Goal: Ask a question

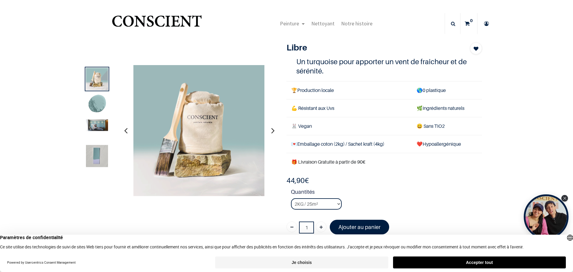
click at [271, 132] on icon "button" at bounding box center [272, 130] width 3 height 16
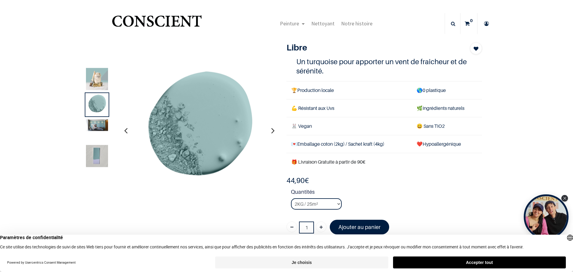
click at [271, 132] on icon "button" at bounding box center [272, 130] width 3 height 16
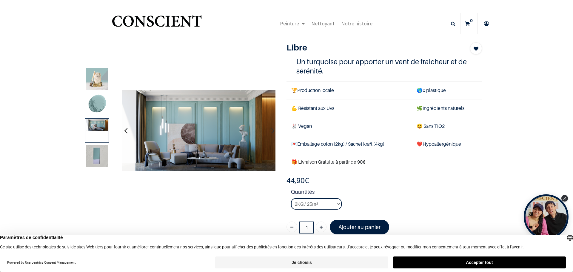
click at [271, 132] on icon "button" at bounding box center [272, 130] width 3 height 16
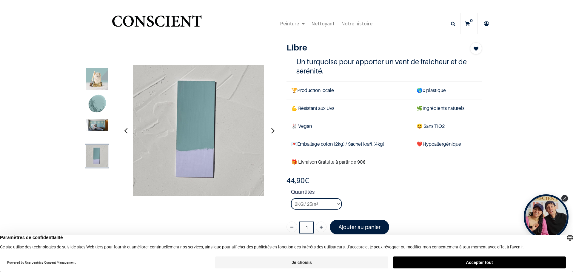
click at [271, 132] on icon "button" at bounding box center [272, 130] width 3 height 16
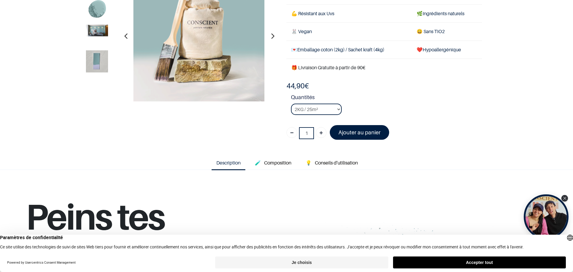
scroll to position [60, 0]
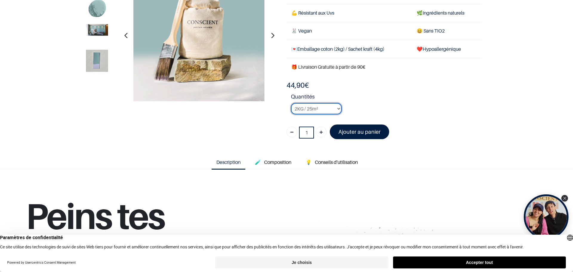
click at [336, 110] on select "2KG / 25m² 4KG / 50m² 8KG / 100m² Testeur" at bounding box center [316, 108] width 51 height 11
click at [291, 103] on select "2KG / 25m² 4KG / 50m² 8KG / 100m² Testeur" at bounding box center [316, 108] width 51 height 11
click at [337, 109] on select "2KG / 25m² 4KG / 50m² 8KG / 100m² Testeur" at bounding box center [316, 108] width 51 height 11
click at [291, 103] on select "2KG / 25m² 4KG / 50m² 8KG / 100m² Testeur" at bounding box center [316, 108] width 51 height 11
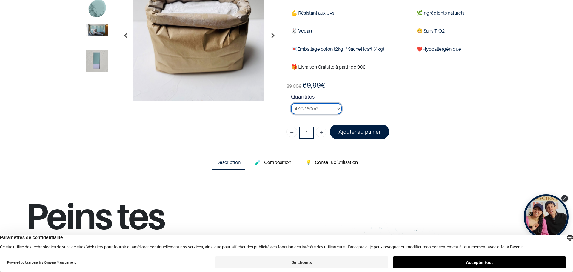
click at [337, 108] on select "2KG / 25m² 4KG / 50m² 8KG / 100m² Testeur" at bounding box center [316, 108] width 51 height 11
select select "13"
click at [291, 103] on select "2KG / 25m² 4KG / 50m² 8KG / 100m² Testeur" at bounding box center [316, 108] width 51 height 11
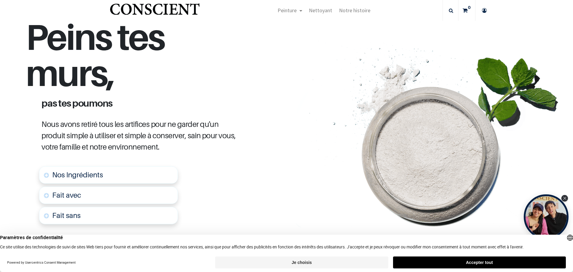
scroll to position [269, 0]
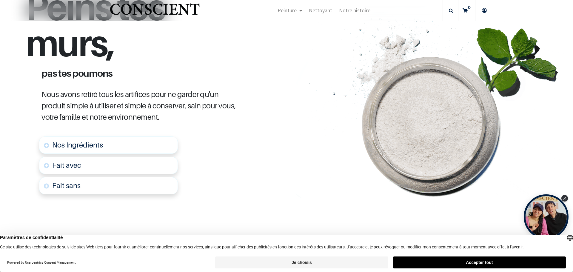
click at [114, 145] on link "Nos Ingrédients" at bounding box center [108, 144] width 139 height 17
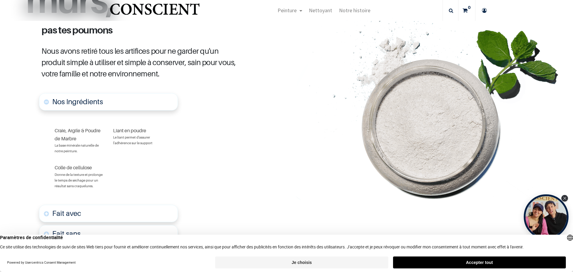
scroll to position [314, 0]
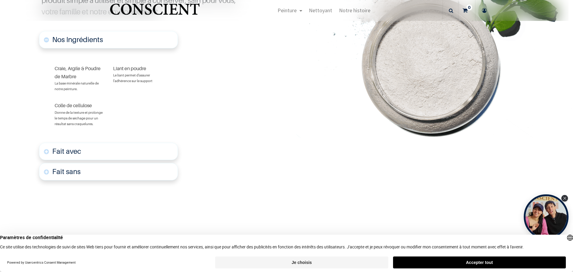
click at [77, 153] on font "Fait avec" at bounding box center [66, 151] width 29 height 9
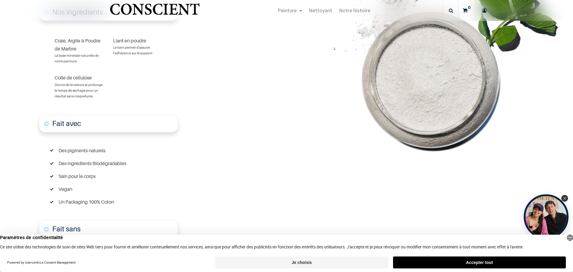
scroll to position [416, 0]
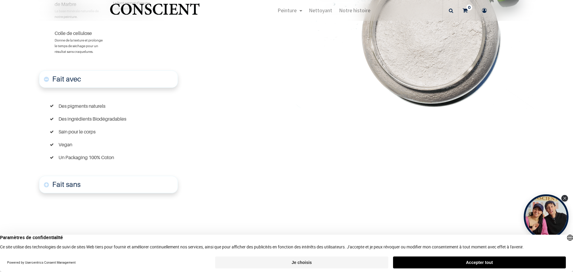
click at [69, 184] on font "Fait sans" at bounding box center [66, 184] width 28 height 9
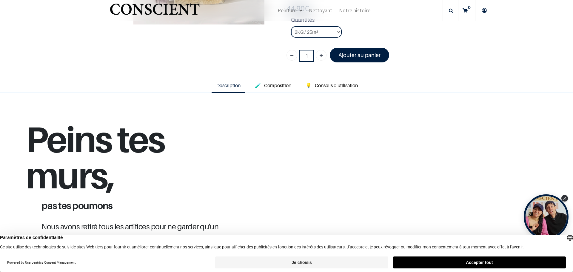
scroll to position [107, 0]
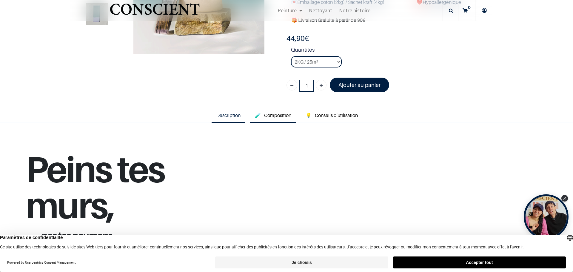
click at [270, 118] on span "Composition" at bounding box center [277, 115] width 27 height 6
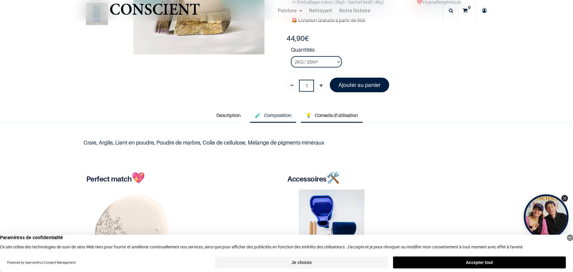
click at [323, 116] on span "Conseils d'utilisation" at bounding box center [336, 115] width 43 height 6
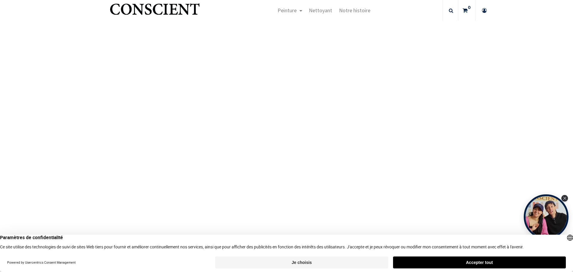
scroll to position [703, 0]
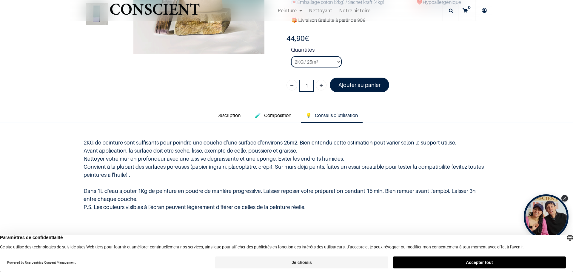
scroll to position [53, 0]
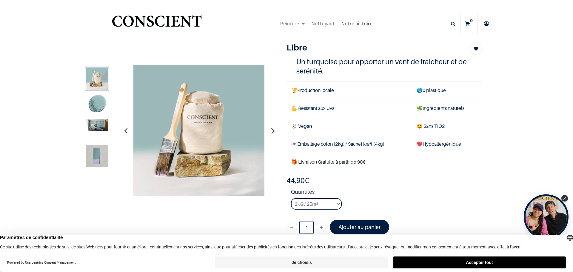
click at [348, 25] on span "Notre histoire" at bounding box center [356, 23] width 31 height 7
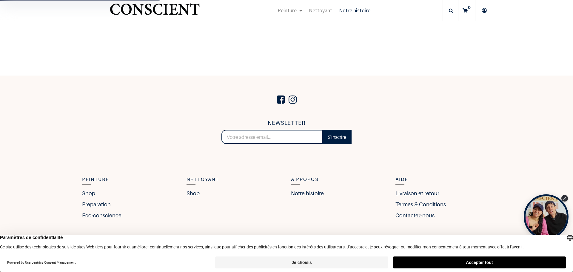
scroll to position [1055, 0]
click at [404, 211] on link "Contactez-nous" at bounding box center [416, 215] width 42 height 8
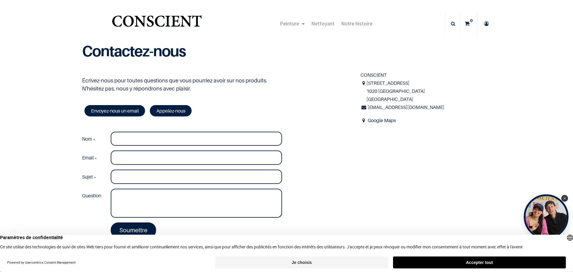
drag, startPoint x: 412, startPoint y: 83, endPoint x: 365, endPoint y: 84, distance: 47.5
click at [366, 84] on span "30 rue de Molenbeek 1020 Bruxelles Belgique" at bounding box center [428, 91] width 124 height 24
copy span "30 rue de Molenbeek"
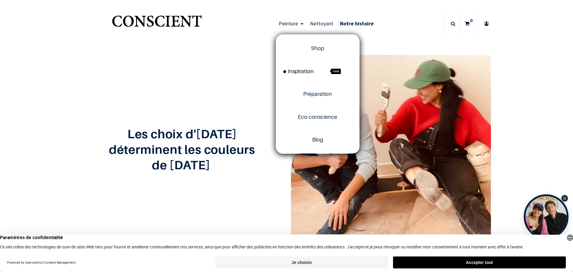
click at [296, 71] on span "Inspiration" at bounding box center [298, 71] width 30 height 6
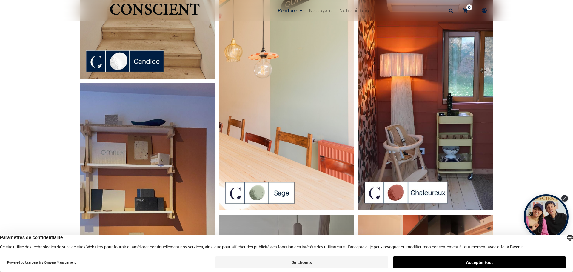
scroll to position [328, 0]
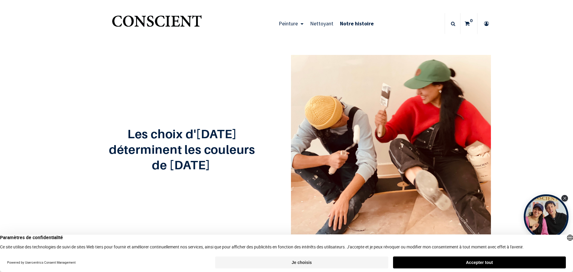
click at [451, 24] on icon at bounding box center [453, 23] width 4 height 21
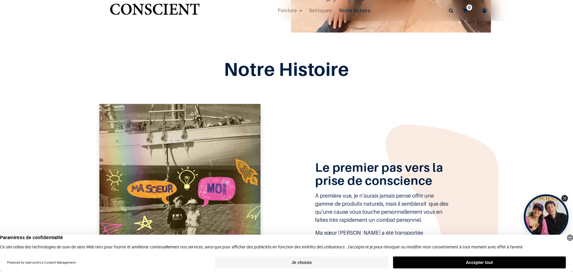
scroll to position [149, 0]
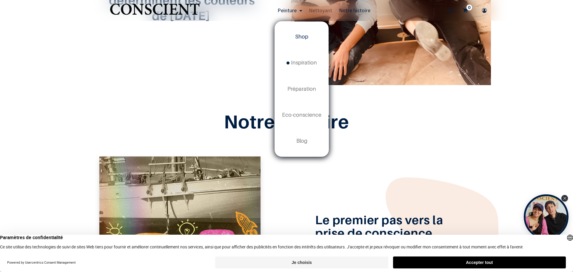
click at [306, 42] on link "Shop" at bounding box center [302, 37] width 54 height 26
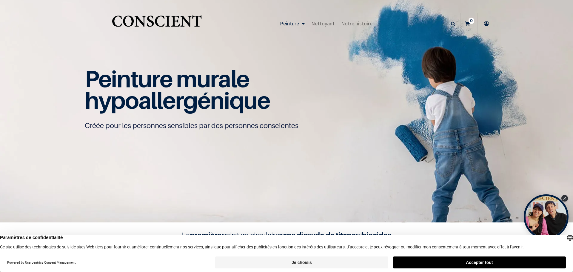
click at [483, 22] on icon at bounding box center [487, 23] width 10 height 21
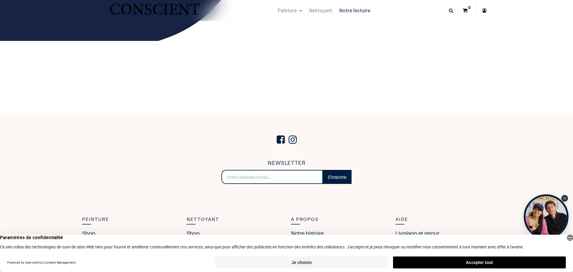
scroll to position [1055, 0]
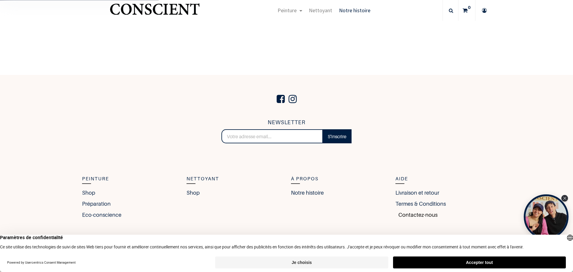
click at [410, 214] on link "Contactez-nous" at bounding box center [416, 215] width 42 height 8
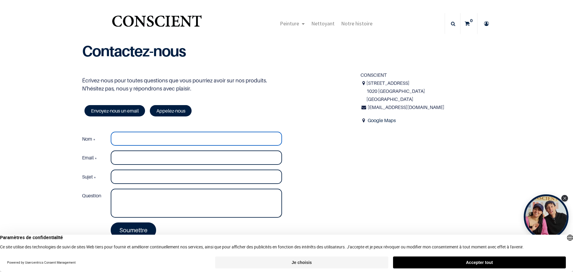
click at [119, 140] on input "Nom *" at bounding box center [196, 139] width 171 height 14
type input "[PERSON_NAME]"
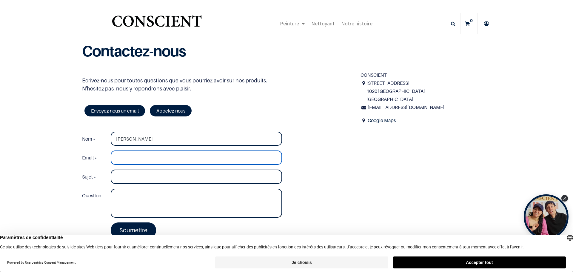
click at [128, 158] on input "Email *" at bounding box center [196, 157] width 171 height 14
type input "[EMAIL_ADDRESS][DOMAIN_NAME]"
click at [124, 177] on input "Sujet *" at bounding box center [196, 176] width 171 height 14
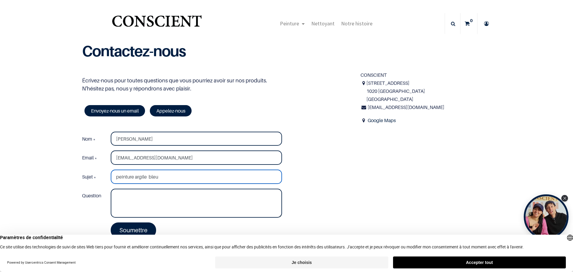
type input "peinture argile bleu"
click at [148, 194] on textarea "Question" at bounding box center [196, 203] width 171 height 29
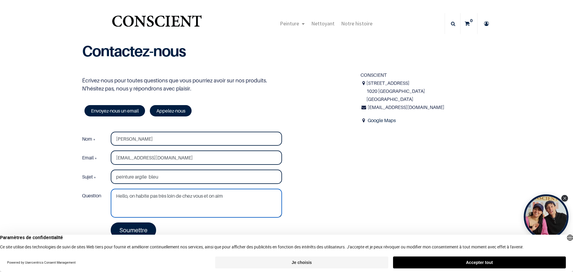
drag, startPoint x: 134, startPoint y: 196, endPoint x: 128, endPoint y: 198, distance: 5.8
click at [128, 198] on textarea "Hello, on habite pas très loin de chez vous et on aim" at bounding box center [196, 203] width 171 height 29
drag, startPoint x: 230, startPoint y: 197, endPoint x: 212, endPoint y: 197, distance: 18.2
click at [212, 197] on textarea "Hello, je n'habite pas très loin de chez vous et on aim" at bounding box center [196, 203] width 171 height 29
click at [253, 196] on textarea "Hello, je n'habite pas très loin de chez vous et j'aimerais repeindre un mur av…" at bounding box center [196, 203] width 171 height 29
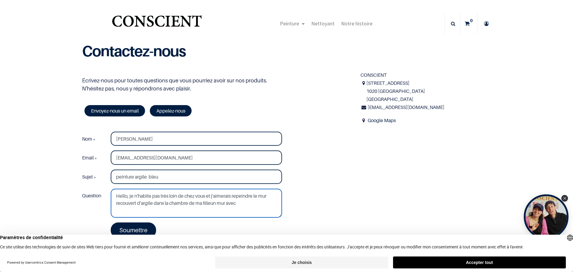
click at [270, 196] on textarea "Hello, je n'habite pas très loin de chez vous et j'aimerais repeindre le mur re…" at bounding box center [196, 203] width 171 height 29
click at [263, 203] on textarea "Hello, je n'habite pas très loin de chez vous et j'aimerais repeindre le mur en…" at bounding box center [196, 203] width 171 height 29
click at [127, 196] on textarea "Hello, je n'habite pas très loin de chez vous et j'aimerais repeindre le mur en…" at bounding box center [196, 203] width 171 height 29
click at [258, 197] on textarea "Hello, est-ce qu'il y a moyen de passer chez vous [DATE][DATE]? je n'habite pas…" at bounding box center [196, 203] width 171 height 29
drag, startPoint x: 255, startPoint y: 202, endPoint x: 260, endPoint y: 203, distance: 4.2
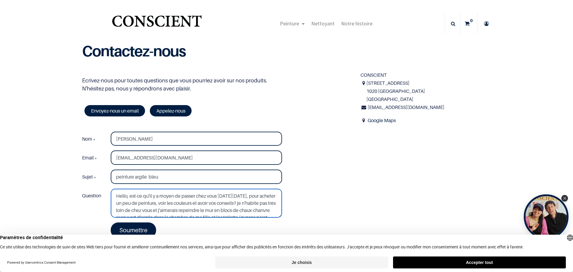
click at [260, 203] on textarea "Hello, est-ce qu'il y a moyen de passer chez vous [DATE][DATE], pour acheter un…" at bounding box center [196, 203] width 171 height 29
click at [117, 210] on textarea "Hello, est-ce qu'il y a moyen de passer chez vous [DATE][DATE], pour acheter un…" at bounding box center [196, 203] width 171 height 29
drag, startPoint x: 189, startPoint y: 210, endPoint x: 192, endPoint y: 211, distance: 3.0
click at [192, 211] on textarea "Hello, est-ce qu'il y a moyen de passer chez vous [DATE][DATE], pour acheter un…" at bounding box center [196, 203] width 171 height 29
click at [213, 209] on textarea "Hello, est-ce qu'il y a moyen de passer chez vous [DATE][DATE], pour acheter un…" at bounding box center [196, 203] width 171 height 29
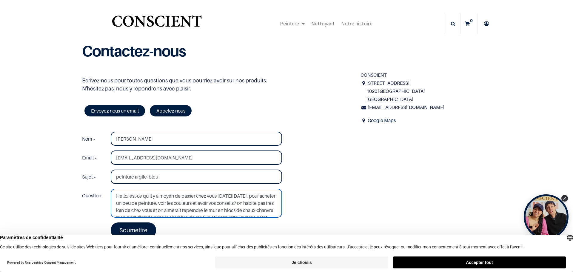
drag, startPoint x: 188, startPoint y: 210, endPoint x: 183, endPoint y: 210, distance: 5.4
click at [183, 210] on textarea "Hello, est-ce qu'il y a moyen de passer chez vous [DATE][DATE], pour acheter un…" at bounding box center [196, 203] width 171 height 29
drag, startPoint x: 202, startPoint y: 204, endPoint x: 195, endPoint y: 203, distance: 6.6
click at [195, 203] on textarea "Hello, est-ce qu'il y a moyen de passer chez vous [DATE][DATE], pour acheter un…" at bounding box center [196, 203] width 171 height 29
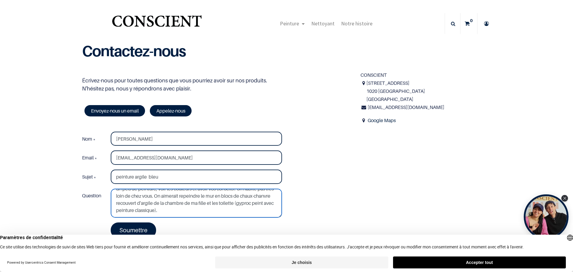
click at [214, 211] on textarea "Hello, est-ce qu'il y a moyen de passer chez vous [DATE][DATE], pour acheter un…" at bounding box center [196, 203] width 171 height 29
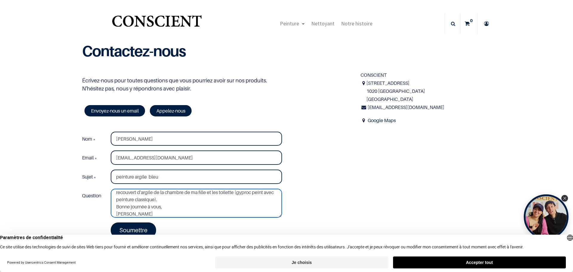
scroll to position [0, 0]
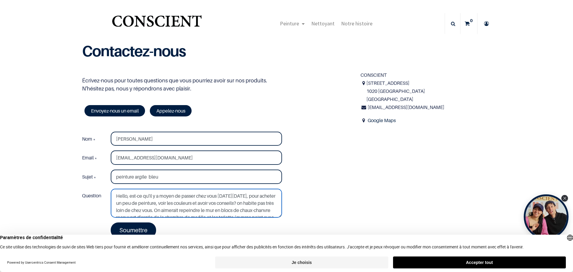
click at [258, 198] on textarea "Hello, est-ce qu'il y a moyen de passer chez vous [DATE][DATE], pour acheter un…" at bounding box center [196, 203] width 171 height 29
click at [256, 196] on textarea "Hello, est-ce qu'il y a moyen de passer chez vous [DATE][DATE], pour acheter un…" at bounding box center [196, 203] width 171 height 29
click at [136, 211] on textarea "Hello, est-ce qu'il y a moyen de passer chez vous [DATE][DATE] en matinée, pour…" at bounding box center [196, 203] width 171 height 29
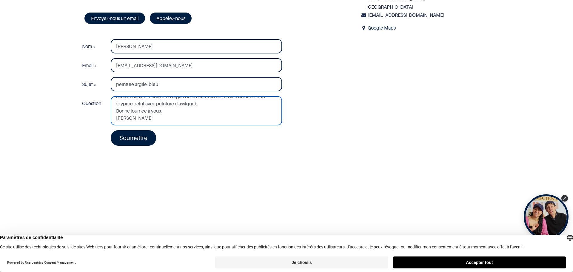
scroll to position [90, 0]
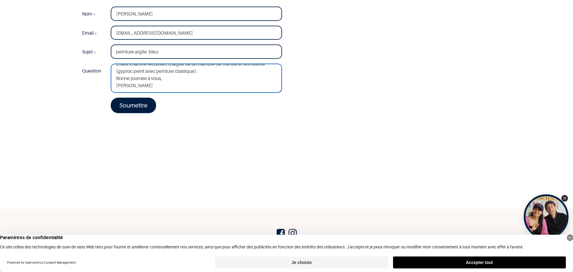
type textarea "Hello, est-ce qu'il y a moyen de passer chez vous [DATE][DATE] en matinée, pour…"
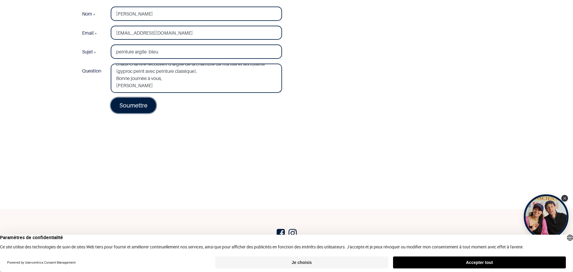
click at [129, 103] on link "Soumettre" at bounding box center [133, 106] width 45 height 16
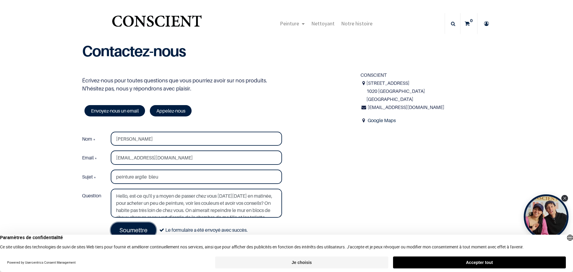
scroll to position [30, 0]
